Goal: Task Accomplishment & Management: Complete application form

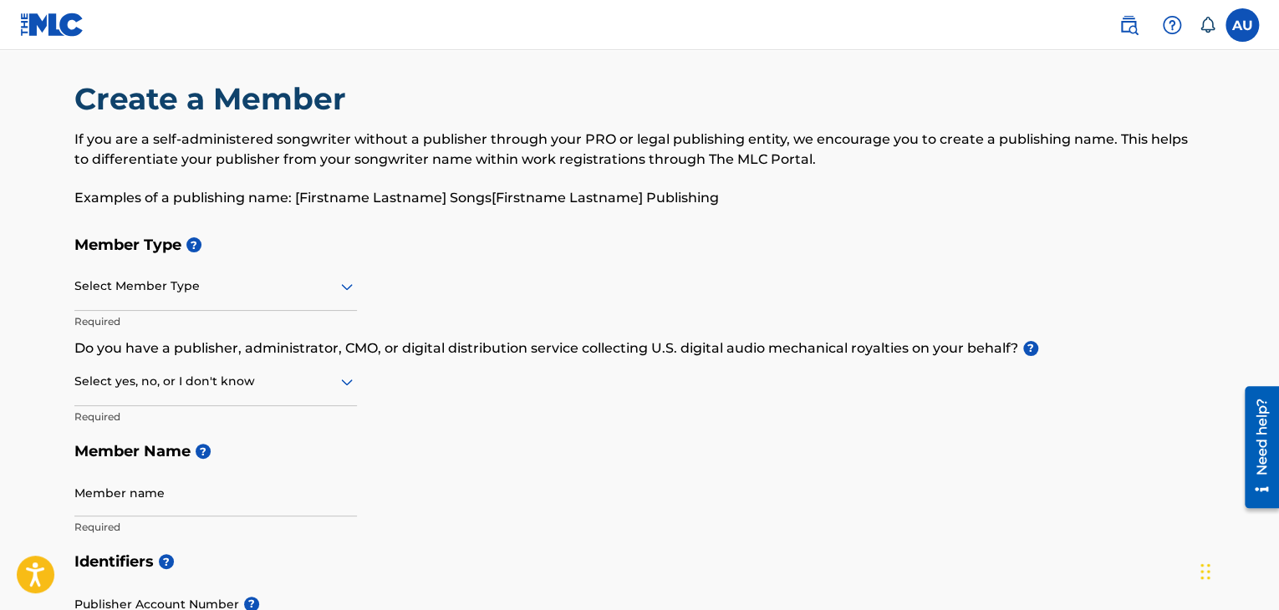
scroll to position [39, 0]
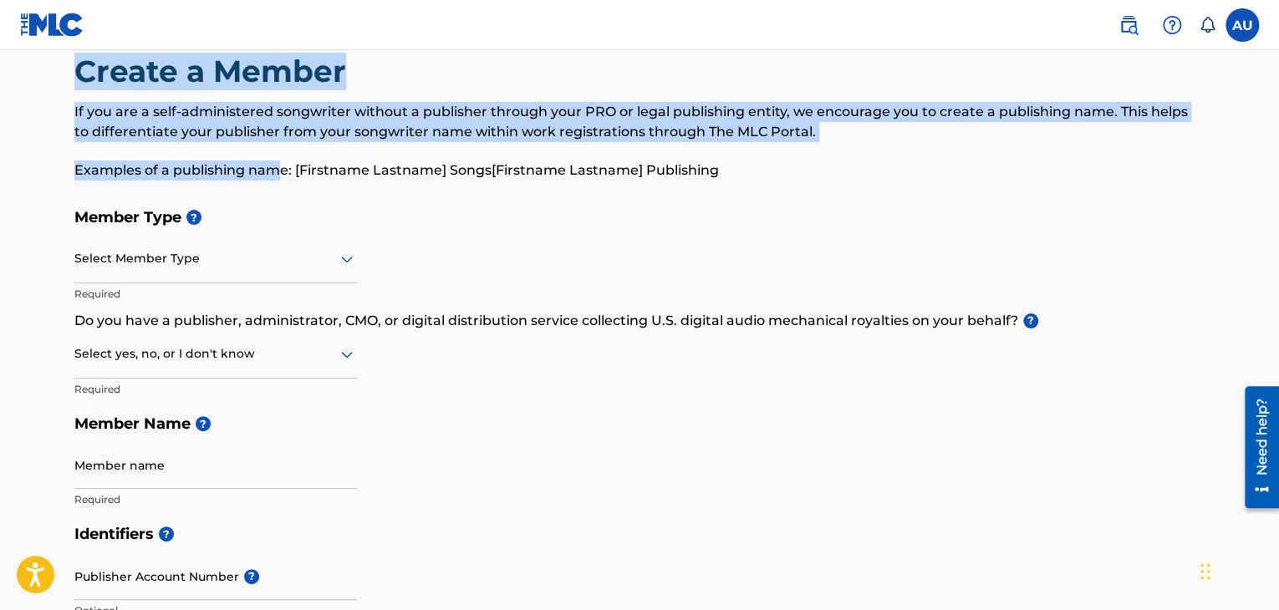
drag, startPoint x: 78, startPoint y: 68, endPoint x: 282, endPoint y: 147, distance: 218.9
click at [282, 147] on div "Create a Member If you are a self-administered songwriter without a publisher t…" at bounding box center [639, 126] width 1131 height 147
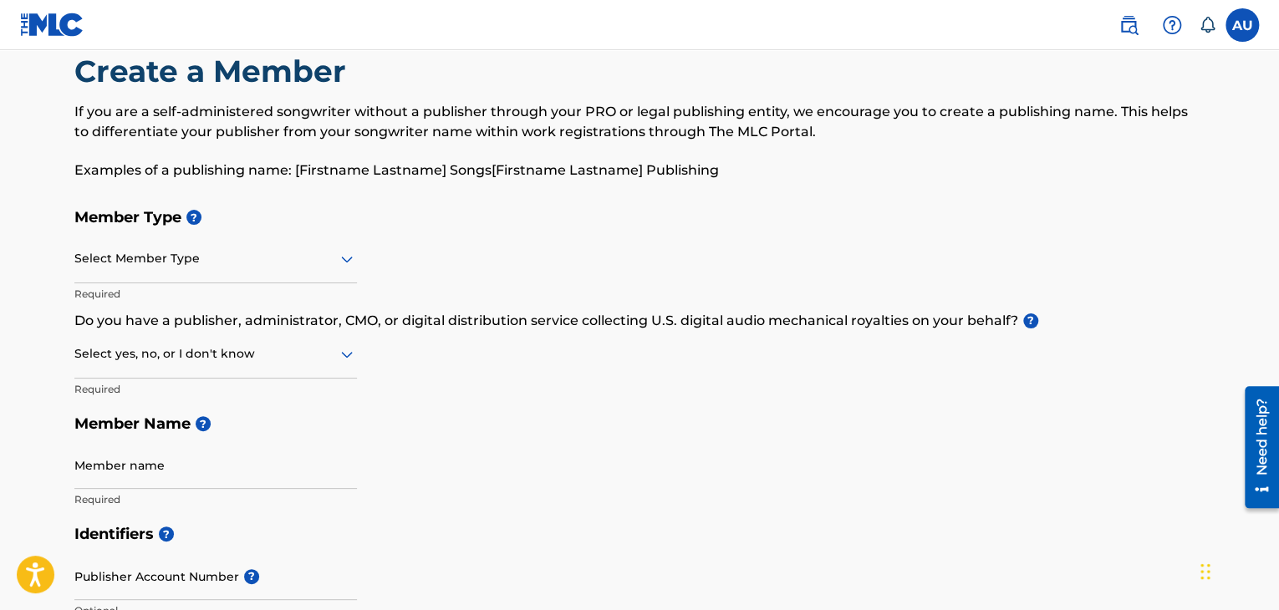
click at [635, 170] on p "Examples of a publishing name: [Firstname Lastname] Songs[Firstname Lastname] P…" at bounding box center [639, 171] width 1131 height 20
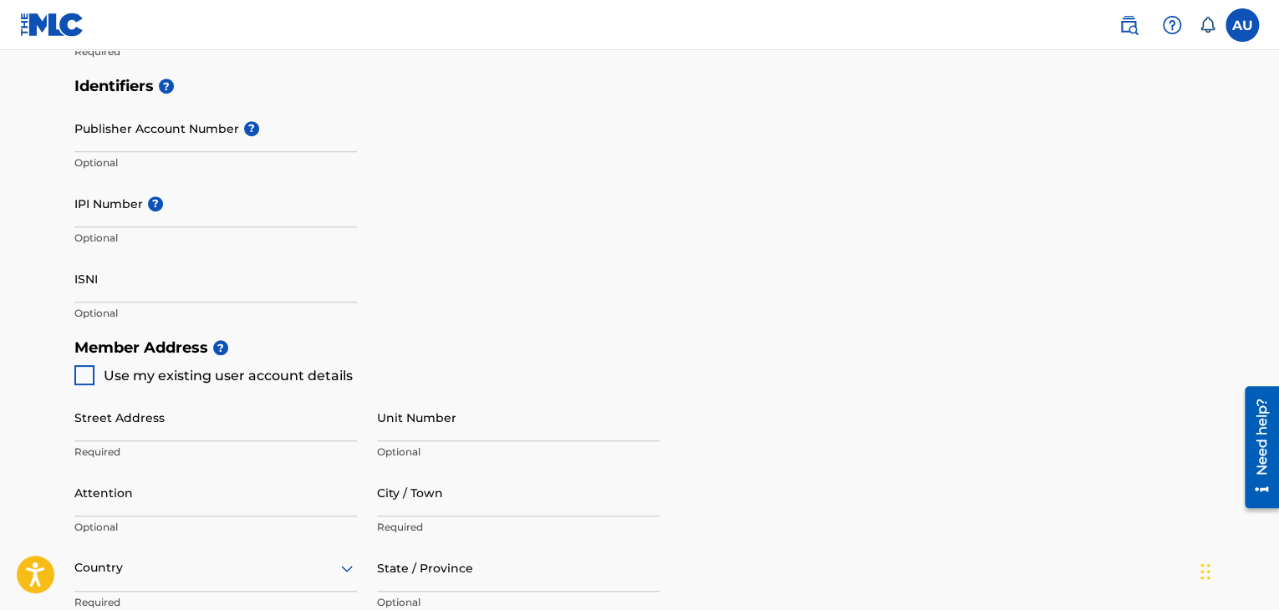
scroll to position [0, 0]
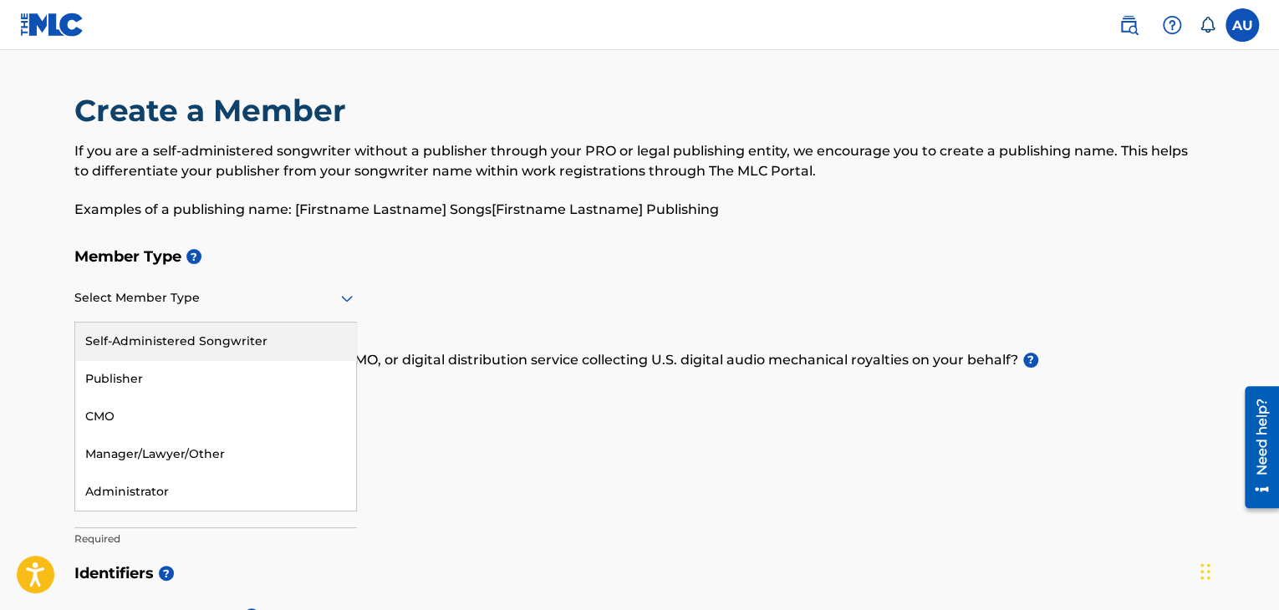
click at [220, 315] on div "Select Member Type" at bounding box center [215, 299] width 283 height 48
click at [241, 339] on div "Self-Administered Songwriter" at bounding box center [215, 342] width 281 height 38
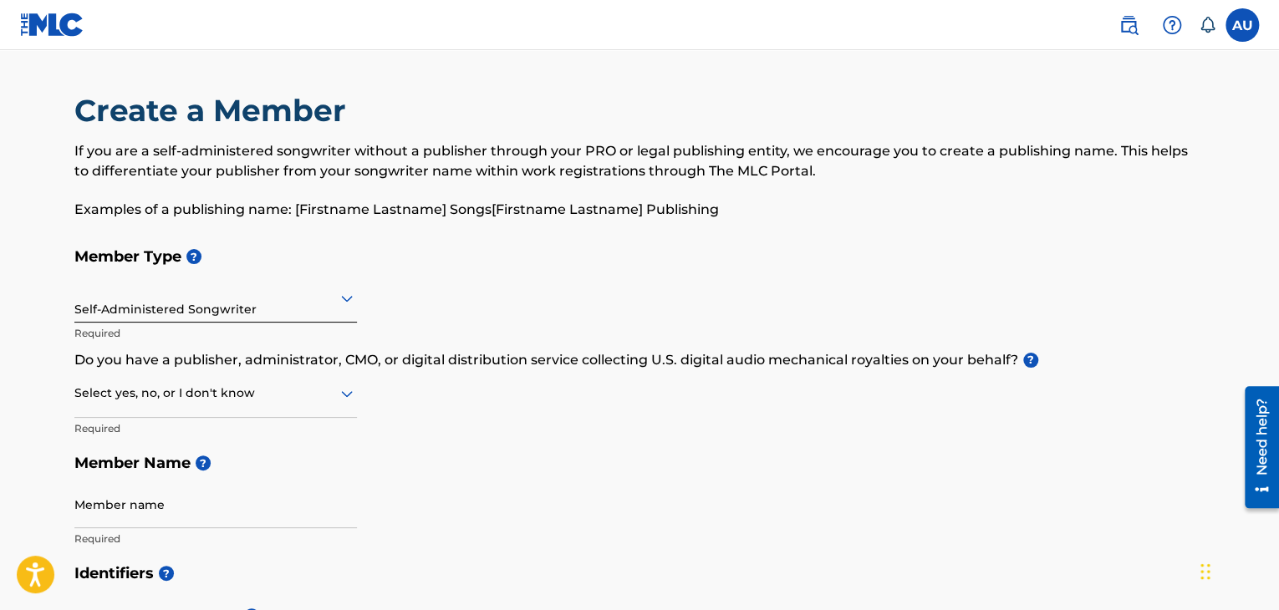
click at [254, 305] on div at bounding box center [215, 298] width 283 height 21
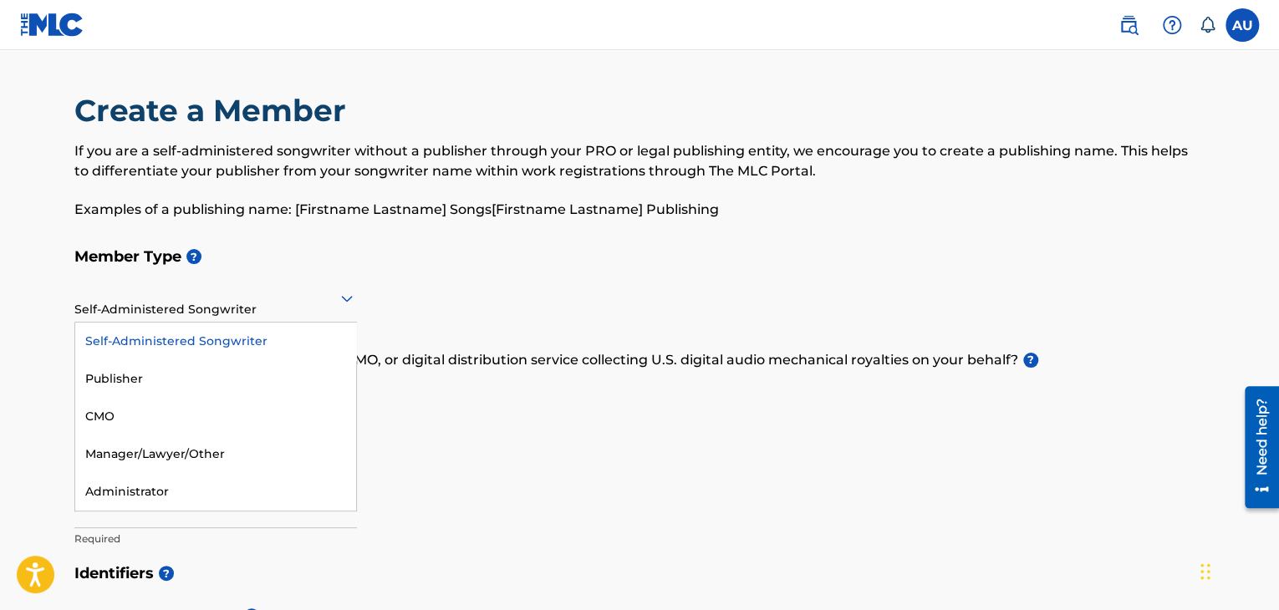
click at [241, 339] on div "Self-Administered Songwriter" at bounding box center [215, 342] width 281 height 38
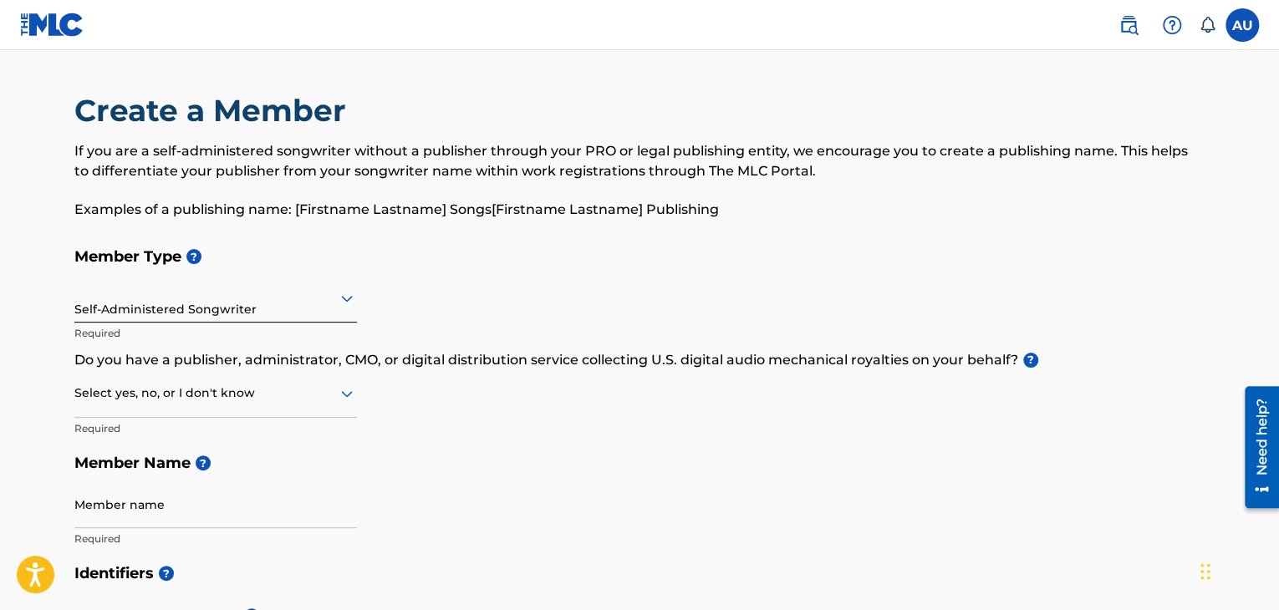
click at [538, 278] on div "Member Type ? option Self-Administered Songwriter, selected. Self-Administered …" at bounding box center [639, 397] width 1131 height 317
click at [207, 393] on div at bounding box center [215, 393] width 283 height 21
click at [161, 472] on div "No" at bounding box center [215, 475] width 281 height 38
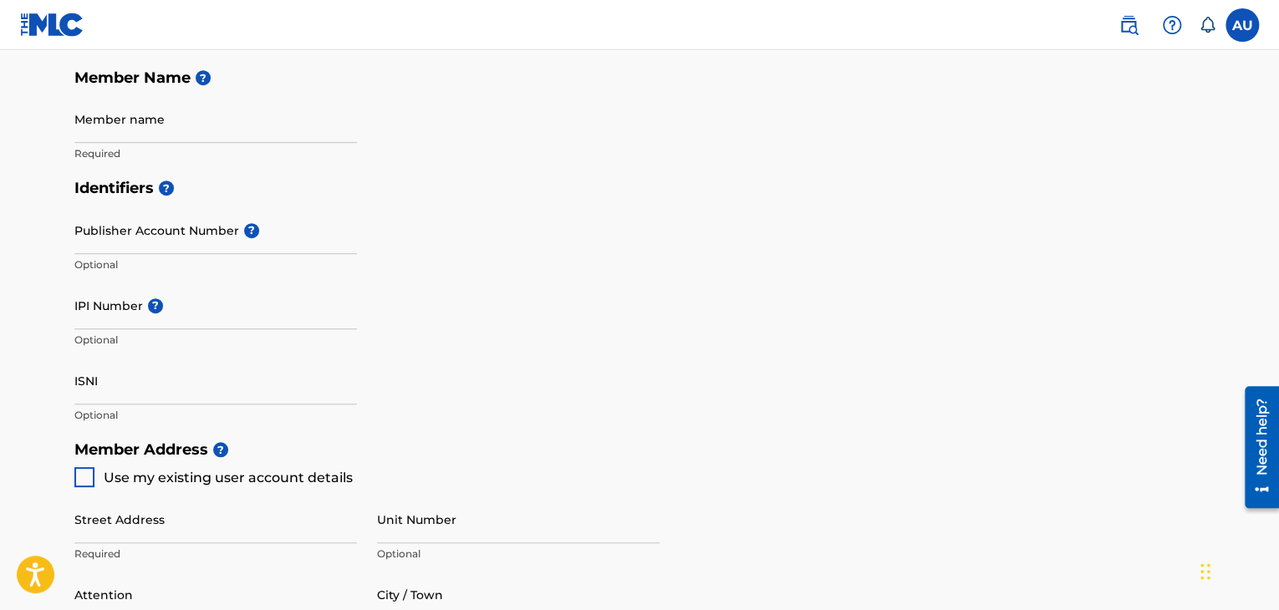
scroll to position [397, 0]
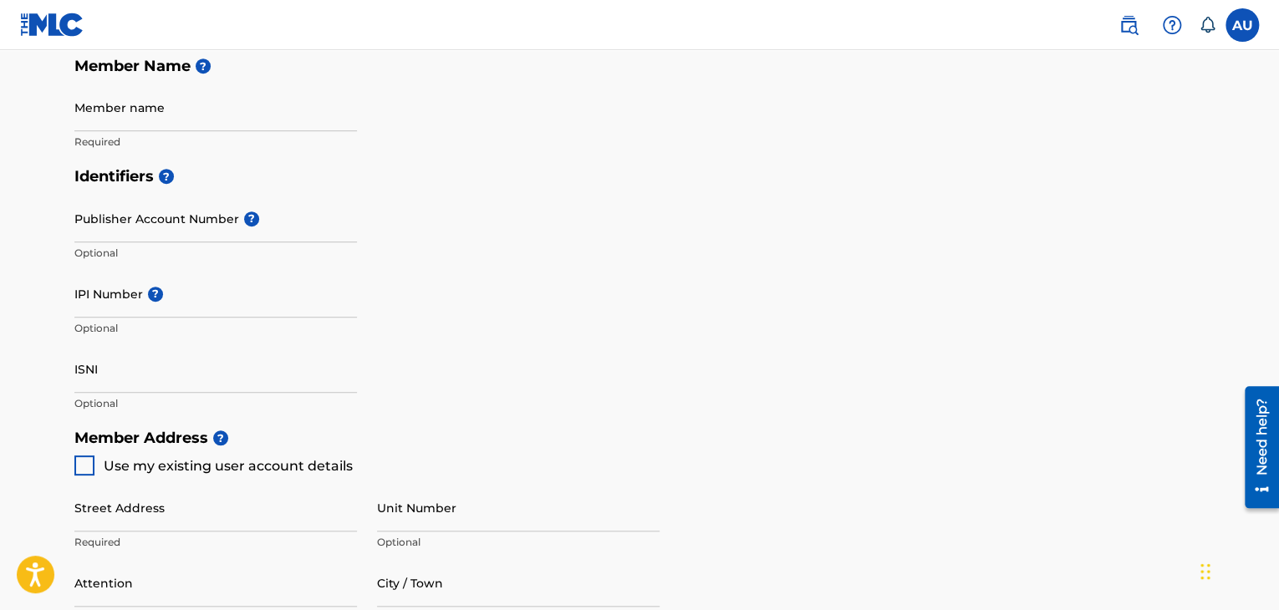
click at [127, 123] on input "Member name" at bounding box center [215, 108] width 283 height 48
type input "Anderson Usme"
type input "Calle 48A # 36A 82"
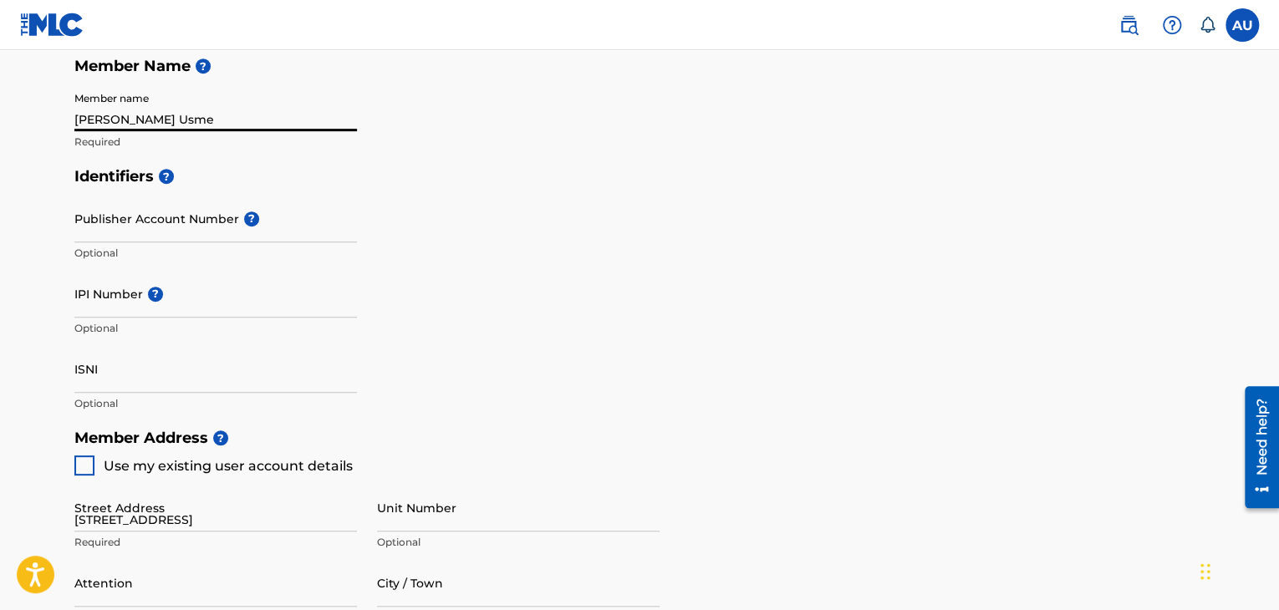
type input "Barrio Buenos Aires"
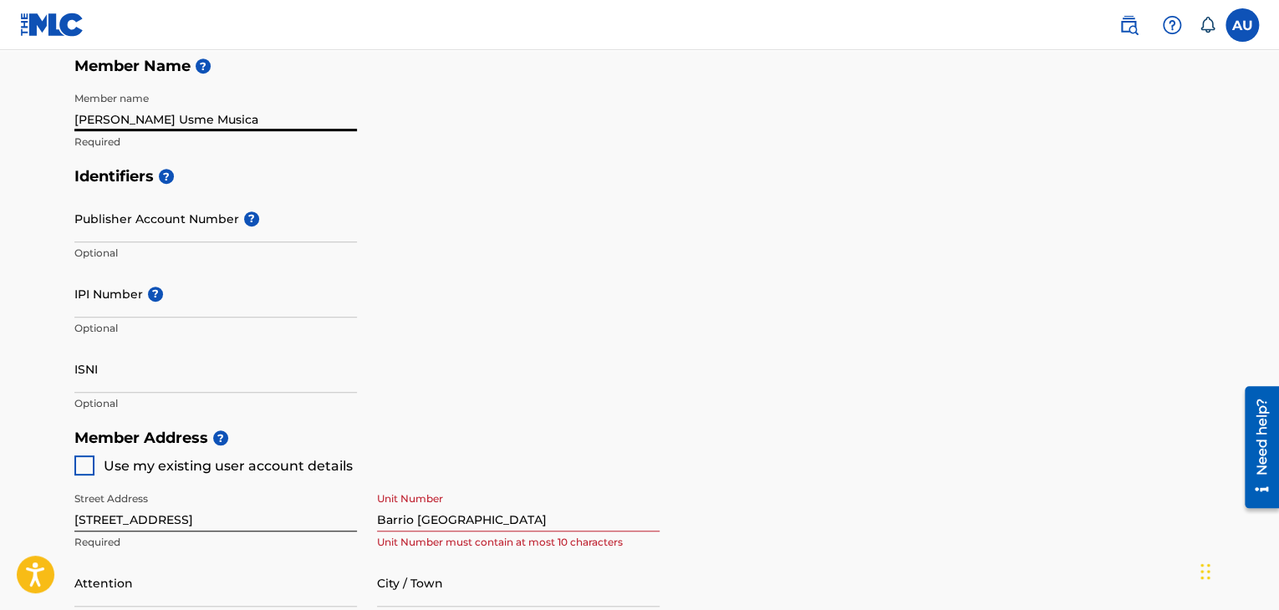
type input "Anderson Usme Musica"
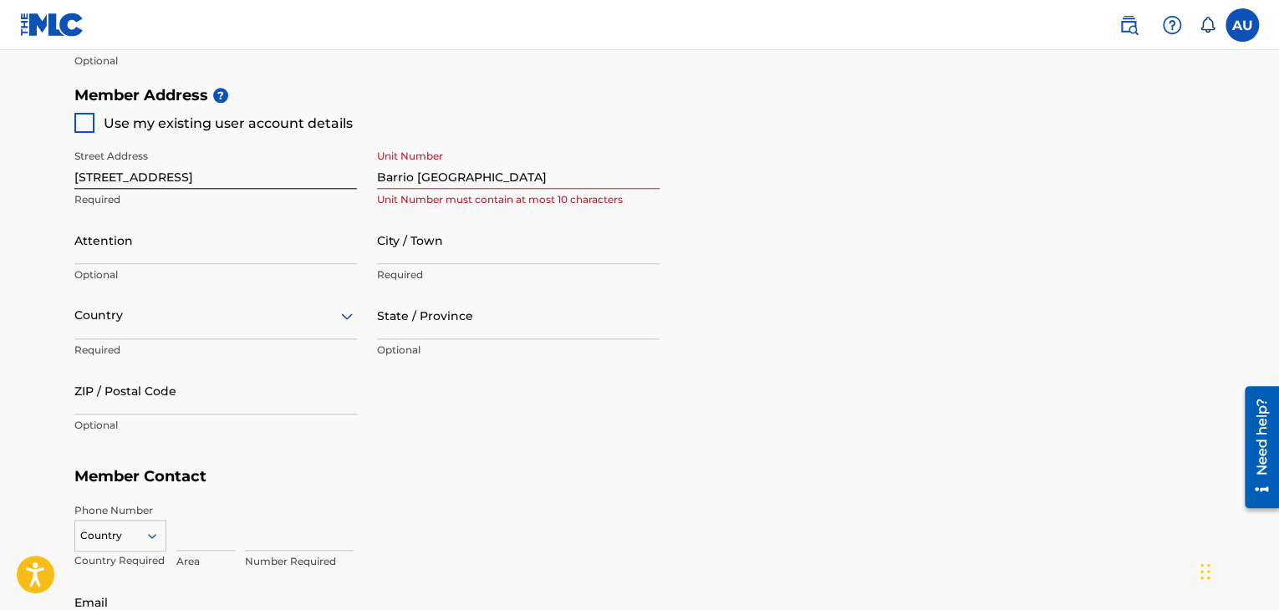
scroll to position [758, 0]
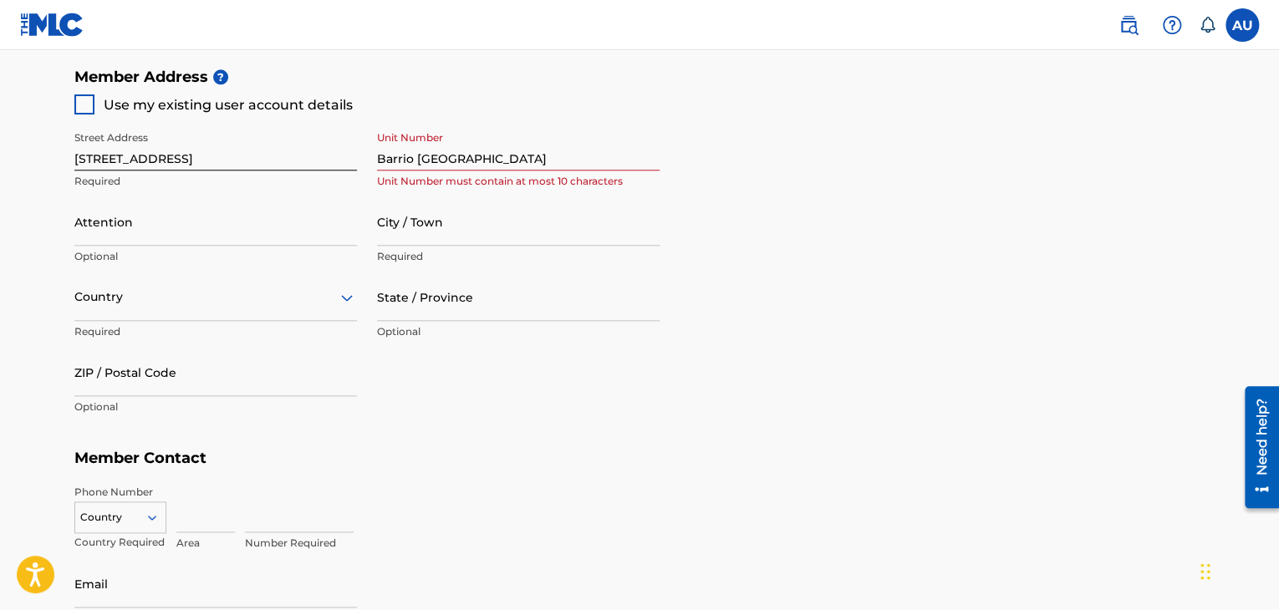
click at [85, 101] on div at bounding box center [84, 104] width 20 height 20
type input "Medellin"
type input "ANTIOQUIA"
type input "050001"
type input "301"
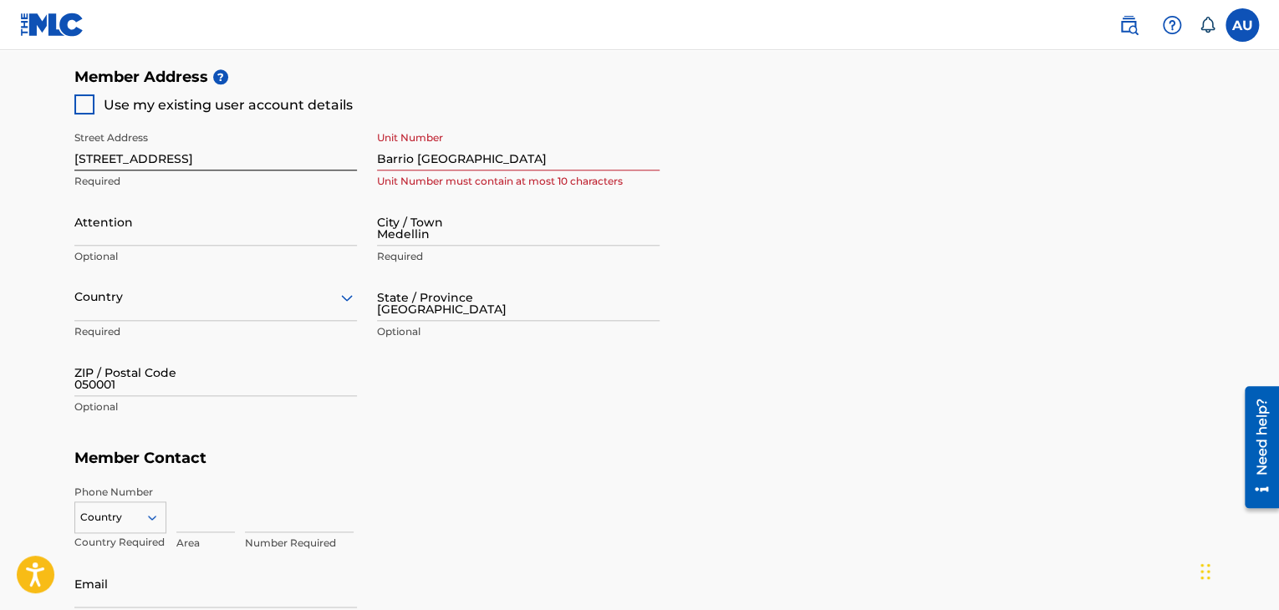
type input "4657951"
type input "[EMAIL_ADDRESS][DOMAIN_NAME]"
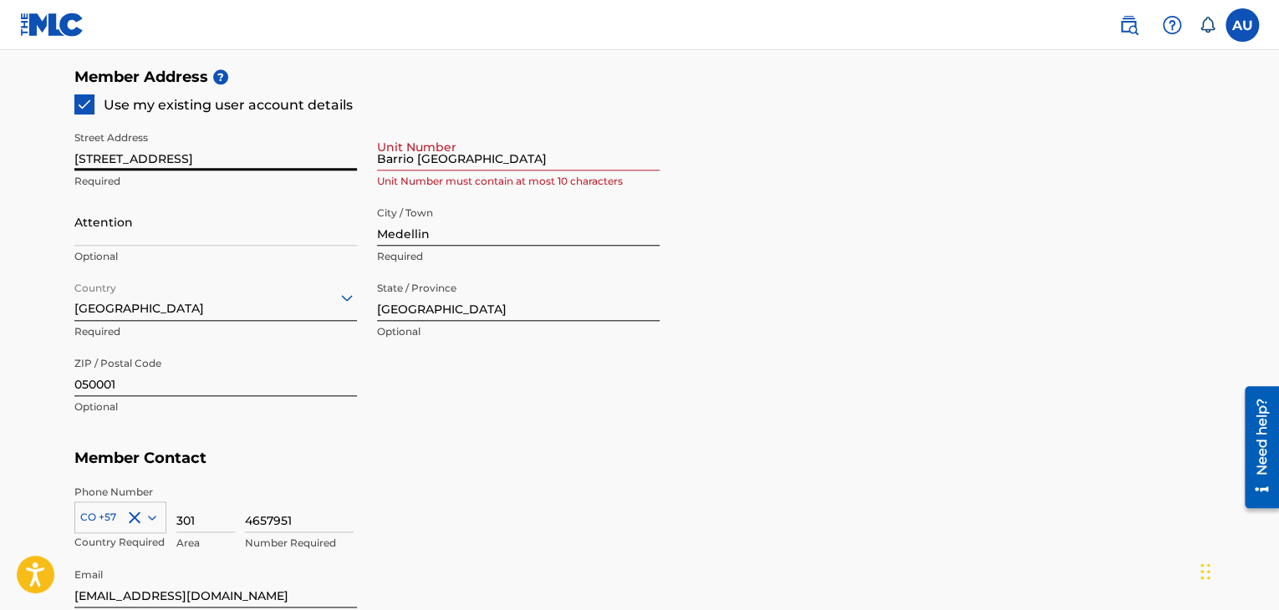
drag, startPoint x: 237, startPoint y: 151, endPoint x: 272, endPoint y: 155, distance: 34.4
click at [237, 151] on input "Calle 48A # 36A 82" at bounding box center [215, 147] width 283 height 48
click at [502, 155] on input "Barrio Buenos Aires" at bounding box center [518, 147] width 283 height 48
click at [191, 232] on input "Attention" at bounding box center [215, 222] width 283 height 48
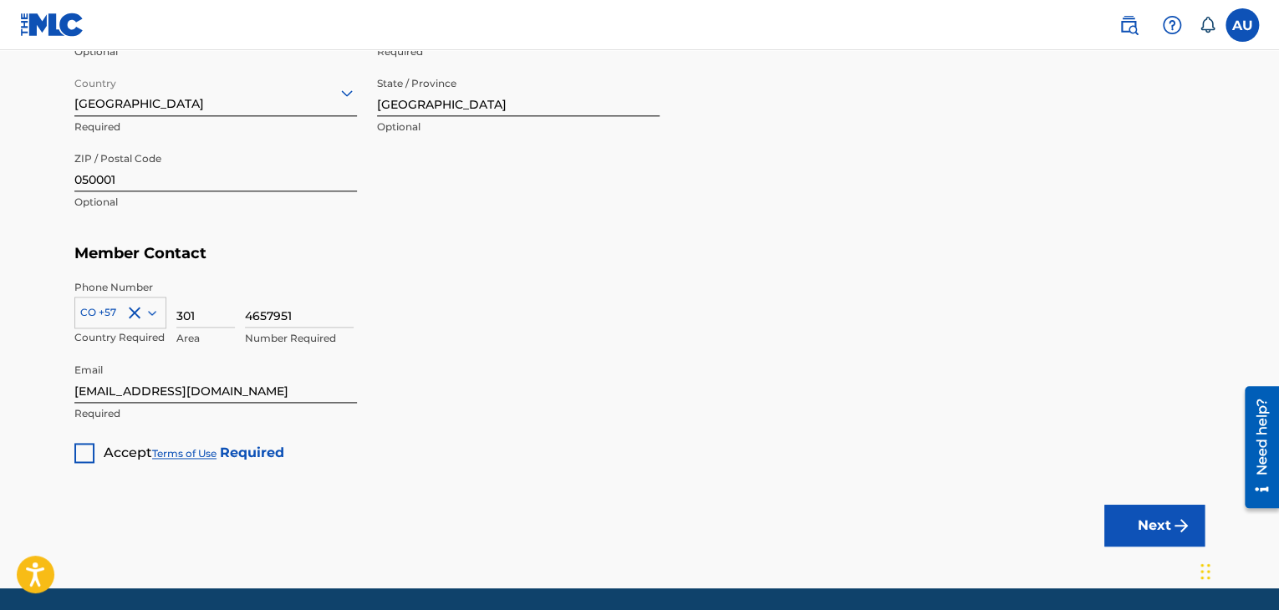
scroll to position [1021, 0]
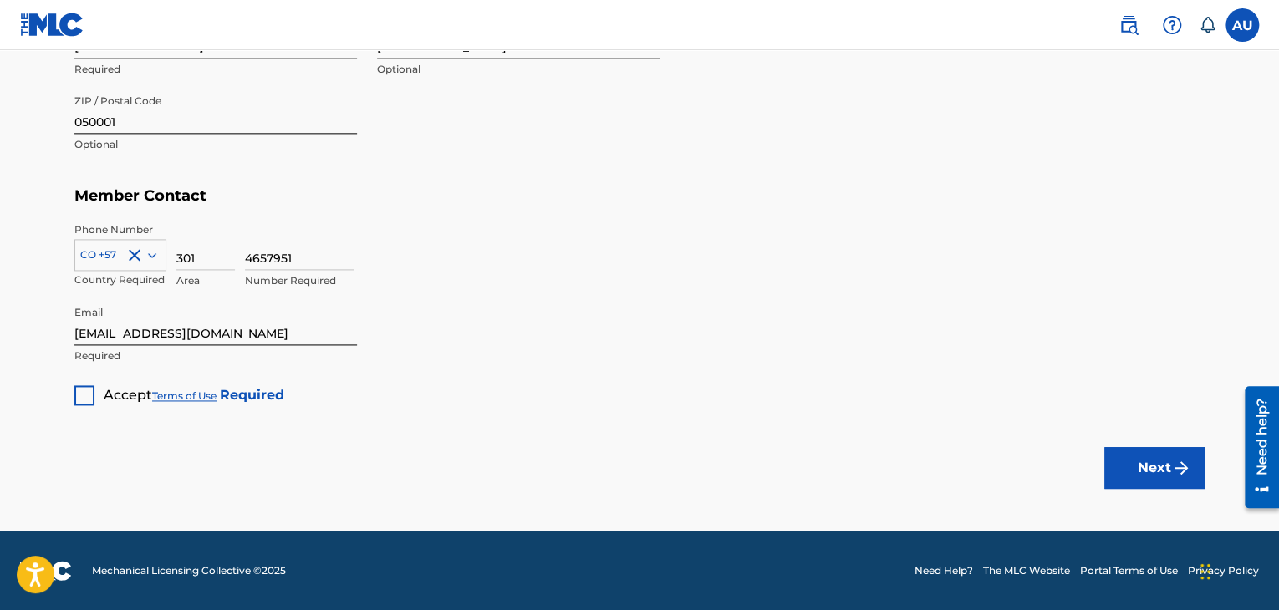
click at [84, 400] on div at bounding box center [84, 395] width 20 height 20
click at [1155, 464] on button "Next" at bounding box center [1155, 468] width 100 height 42
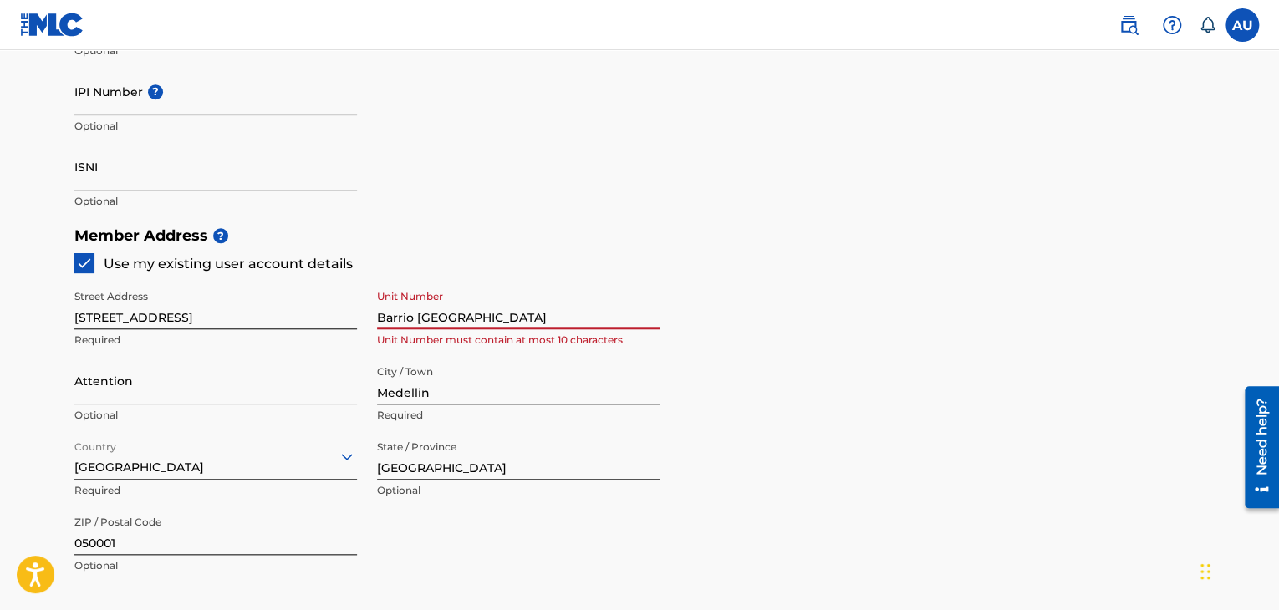
click at [428, 314] on input "Barrio Buenos Aires" at bounding box center [518, 306] width 283 height 48
drag, startPoint x: 416, startPoint y: 315, endPoint x: 355, endPoint y: 315, distance: 61.0
click at [355, 315] on div "Street Address Calle 48A # 36A 82 Required Unit Number Barrio Buenos Aires Unit…" at bounding box center [366, 432] width 585 height 318
type input "Buenos Aires"
drag, startPoint x: 464, startPoint y: 316, endPoint x: 371, endPoint y: 316, distance: 92.8
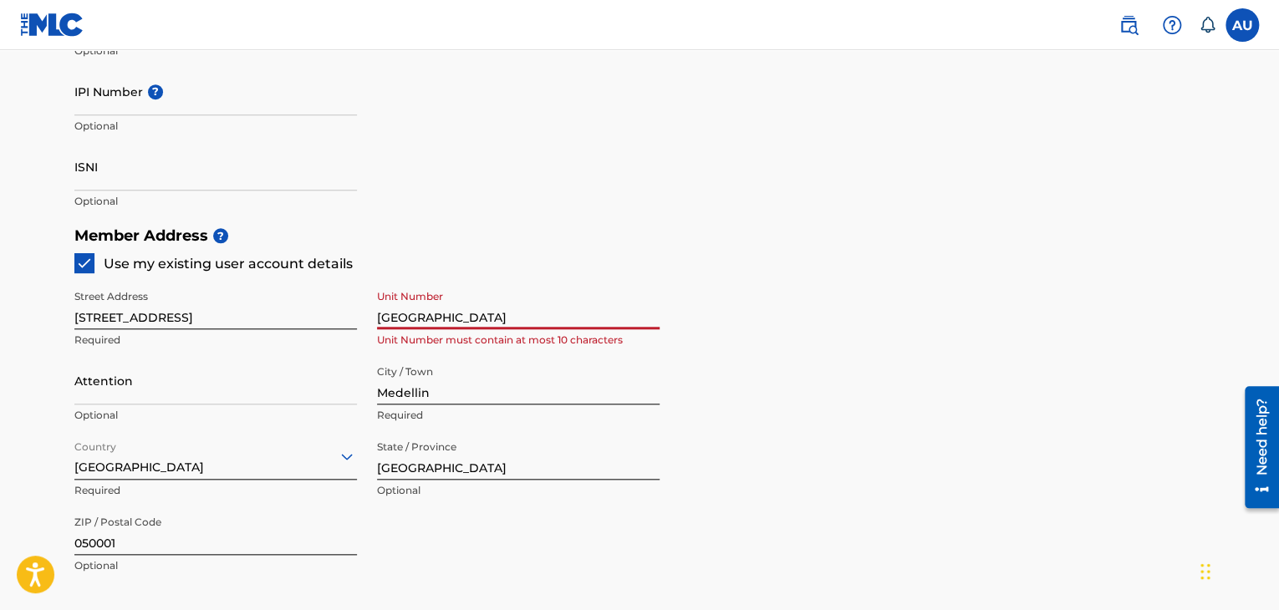
click at [371, 316] on div "Street Address Calle 48A # 36A 82 Required Unit Number Buenos Aires Unit Number…" at bounding box center [366, 432] width 585 height 318
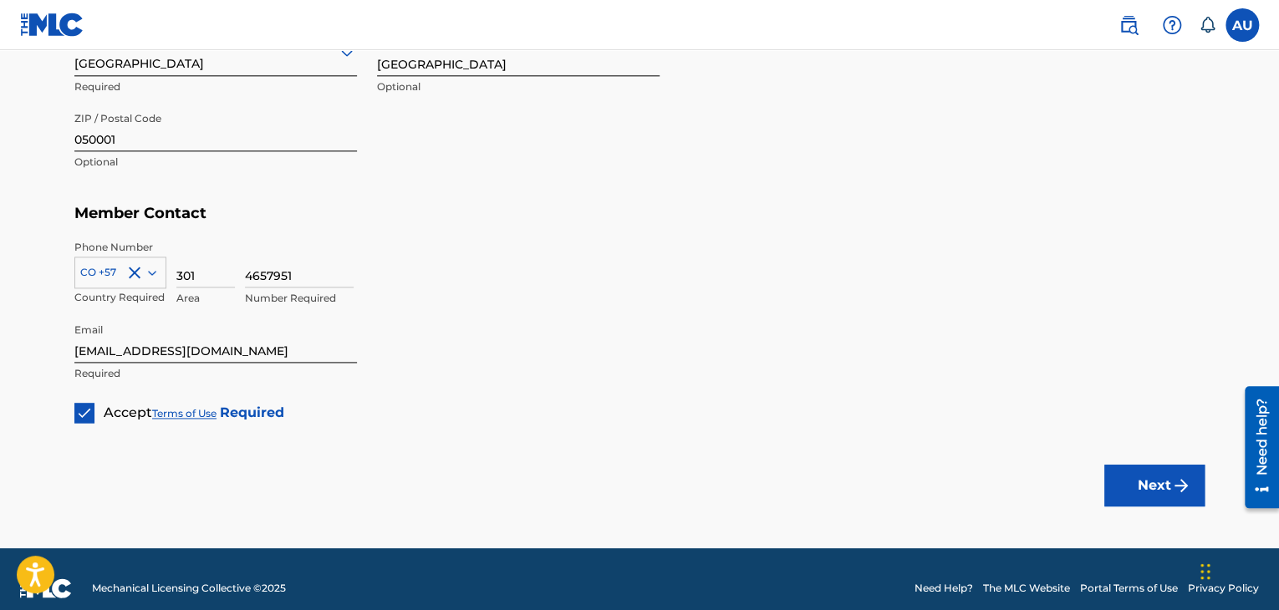
scroll to position [1021, 0]
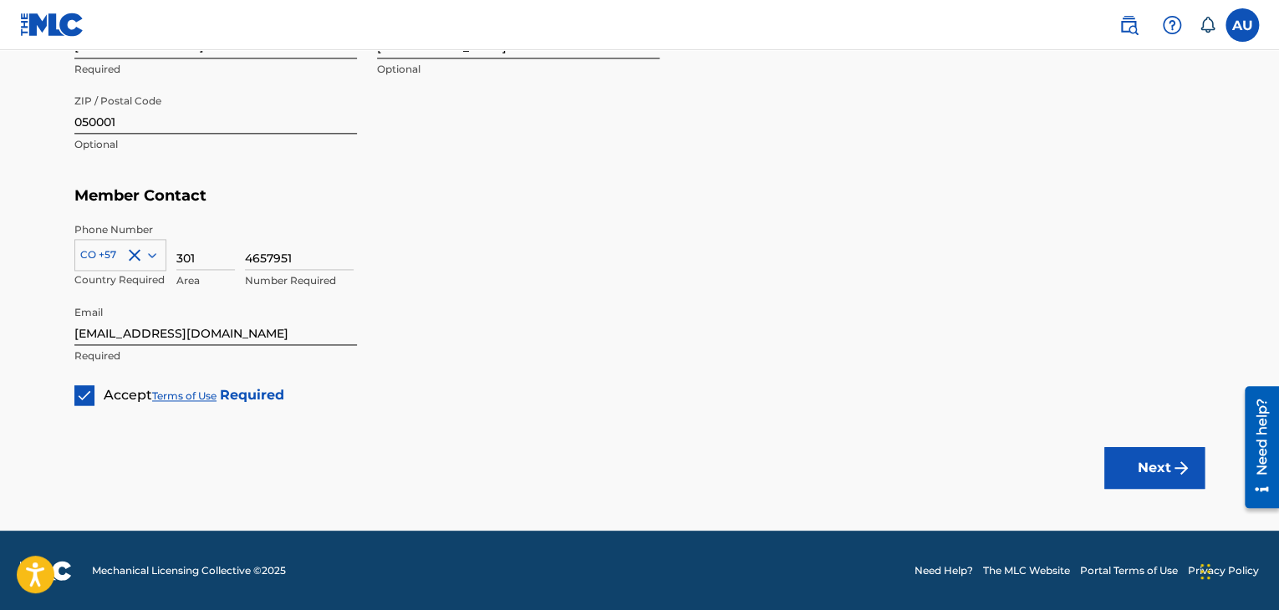
drag, startPoint x: 1281, startPoint y: 309, endPoint x: 46, endPoint y: 108, distance: 1251.4
click at [1141, 467] on button "Next" at bounding box center [1155, 468] width 100 height 42
